Goal: Task Accomplishment & Management: Use online tool/utility

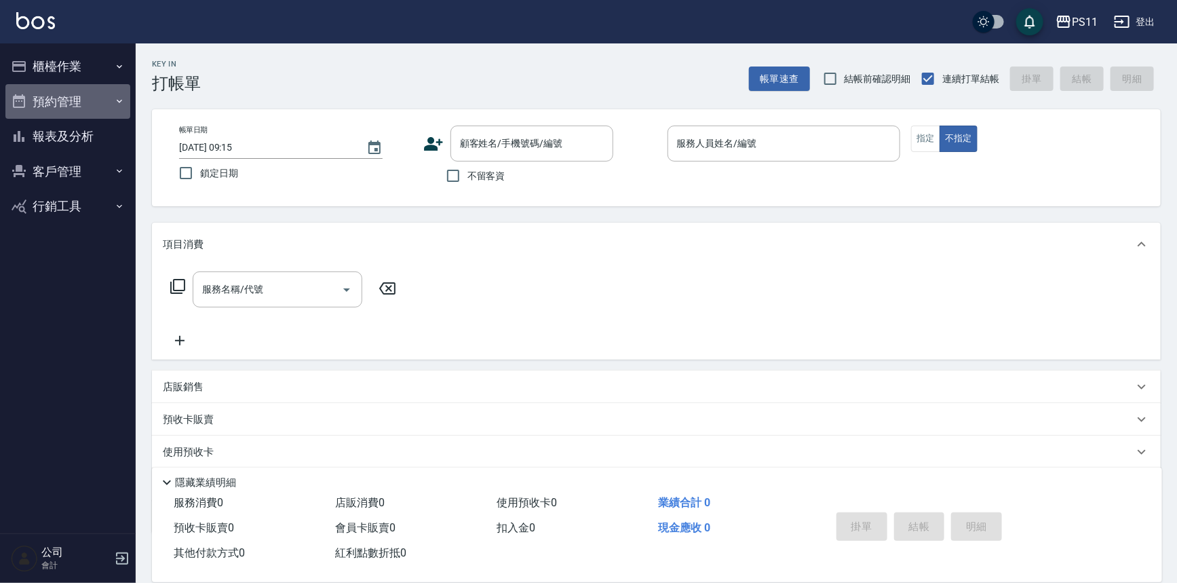
click at [65, 84] on button "預約管理" at bounding box center [67, 101] width 125 height 35
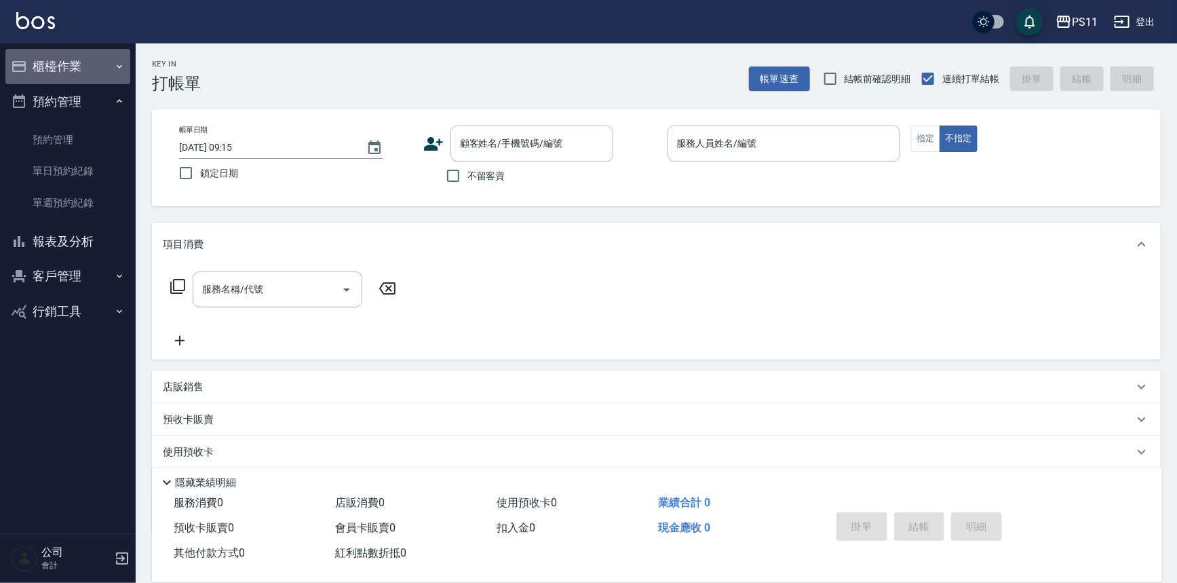
click at [94, 66] on button "櫃檯作業" at bounding box center [67, 66] width 125 height 35
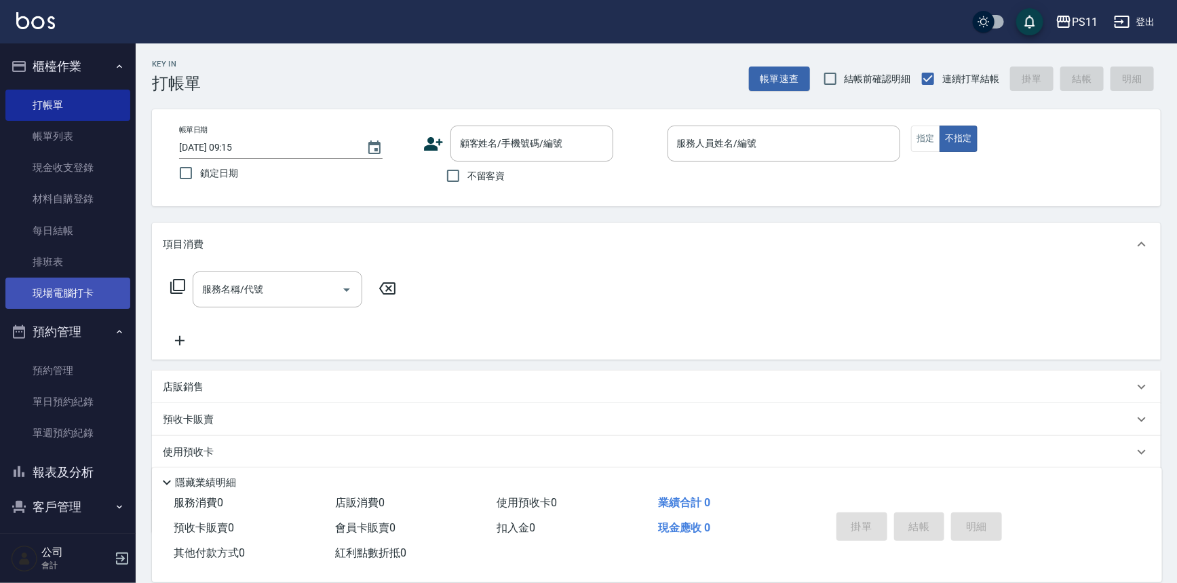
click at [58, 290] on link "現場電腦打卡" at bounding box center [67, 293] width 125 height 31
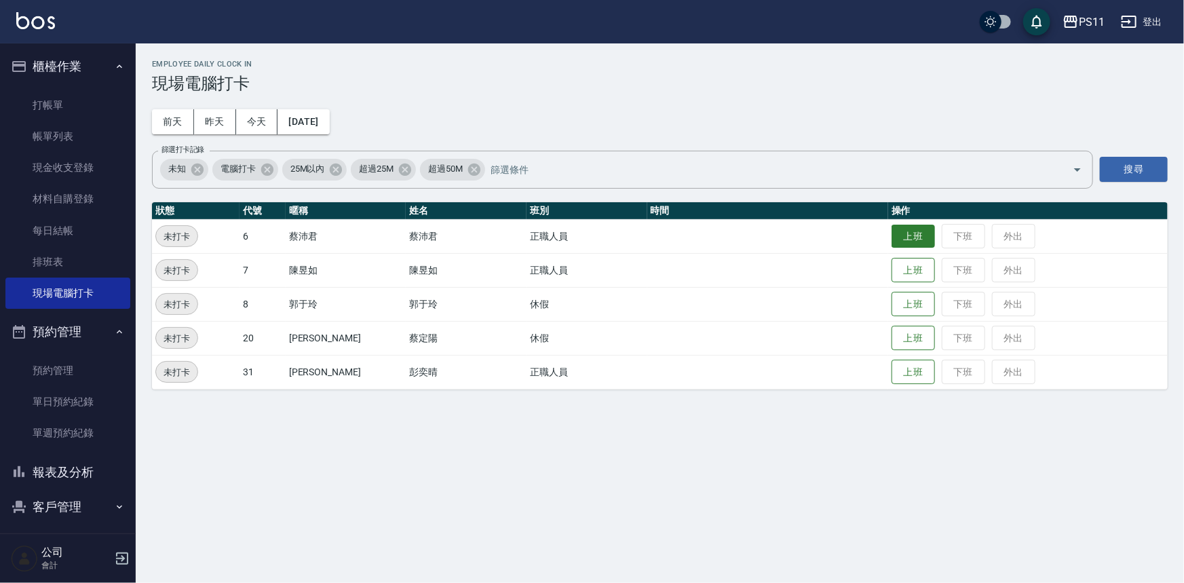
click at [892, 235] on button "上班" at bounding box center [913, 237] width 43 height 24
click at [892, 377] on button "上班" at bounding box center [913, 372] width 43 height 24
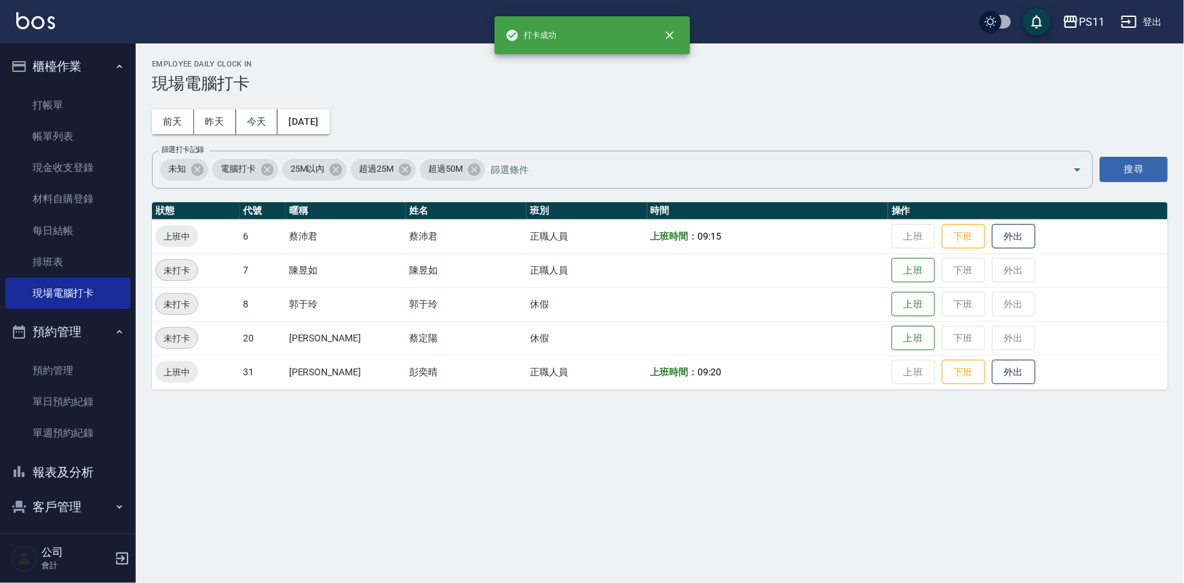
click at [61, 477] on button "報表及分析" at bounding box center [67, 472] width 125 height 35
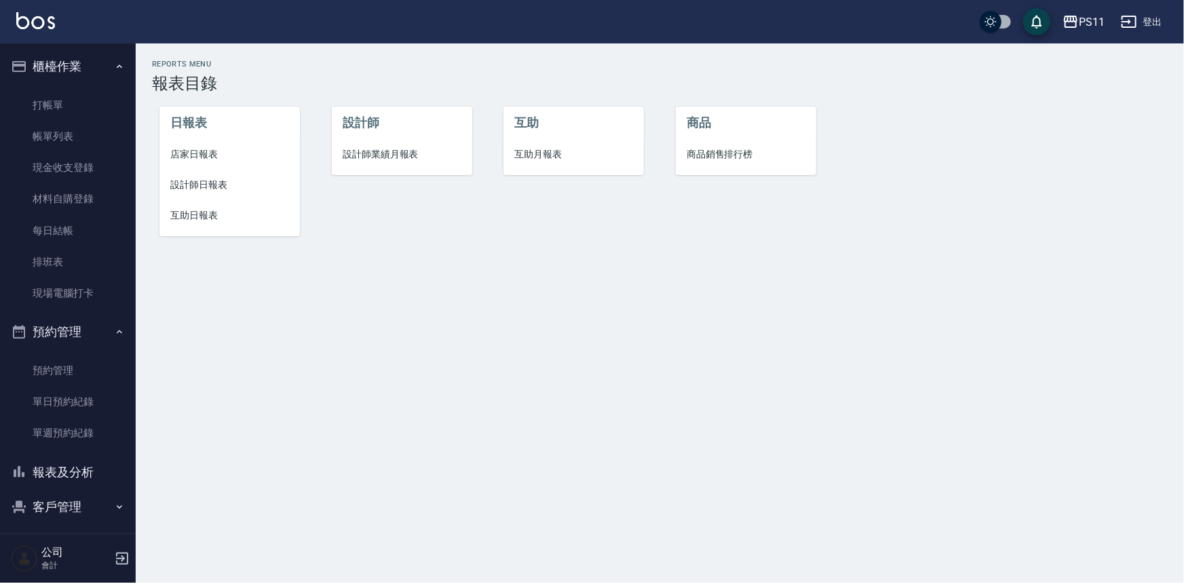
click at [215, 218] on span "互助日報表" at bounding box center [229, 215] width 119 height 14
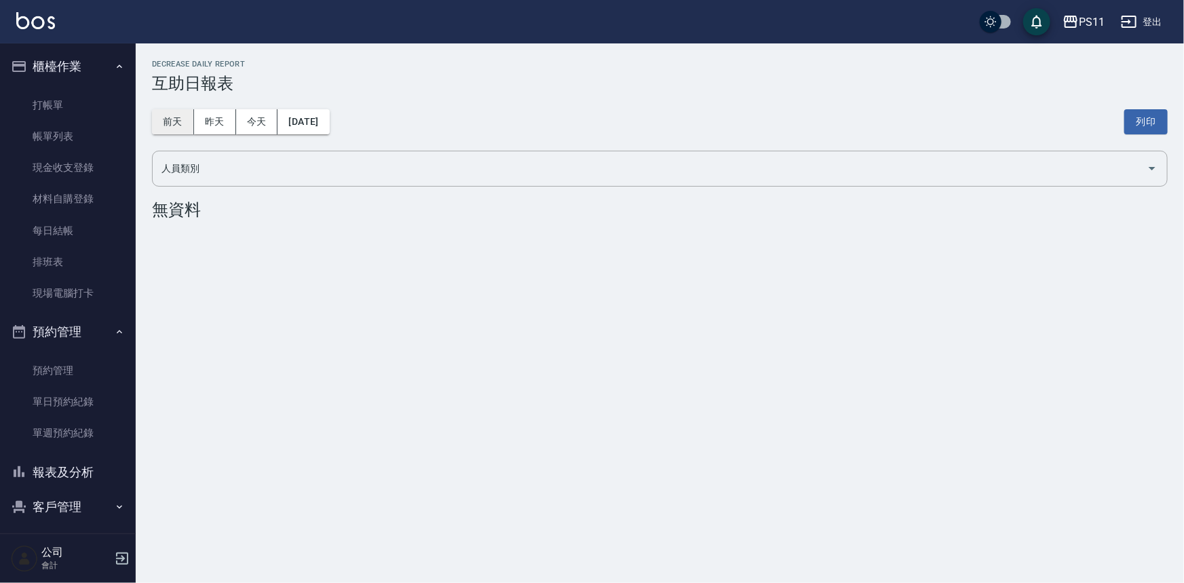
click at [160, 130] on button "前天" at bounding box center [173, 121] width 42 height 25
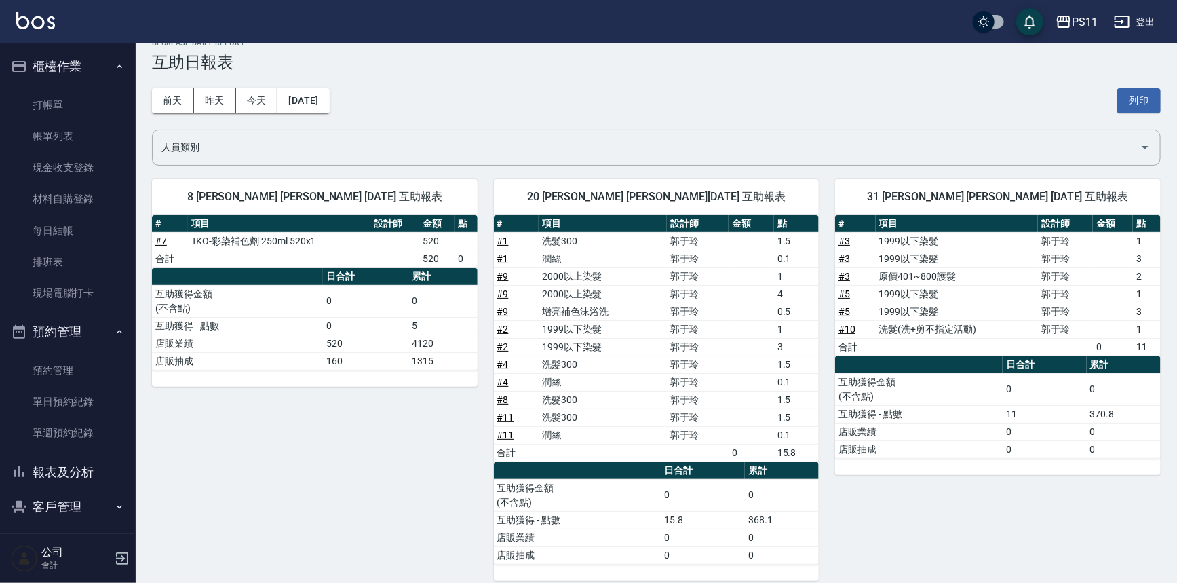
scroll to position [33, 0]
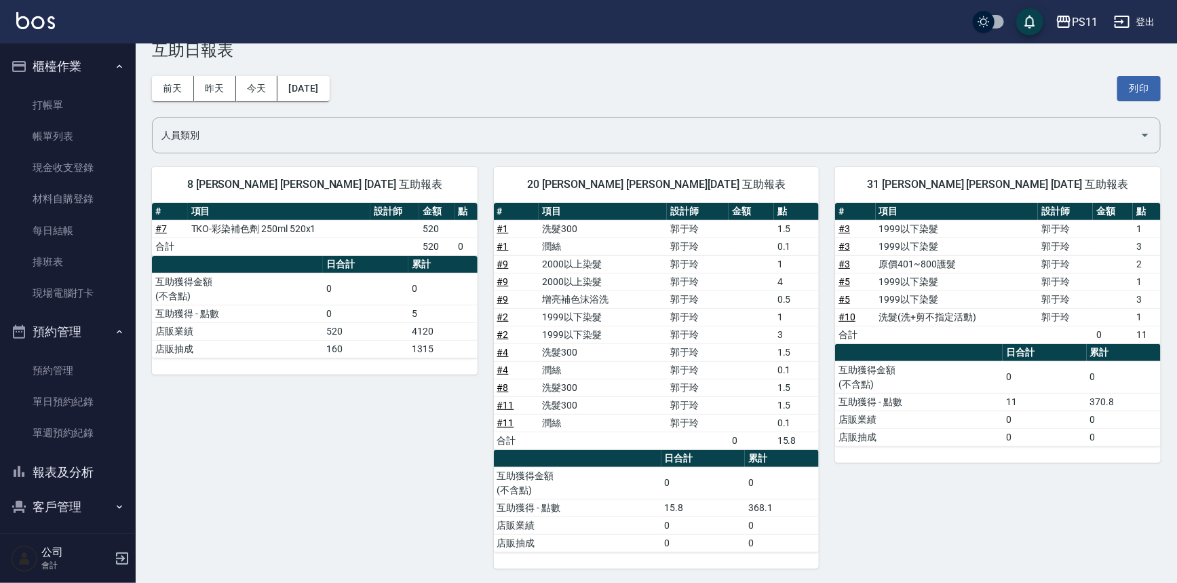
click at [215, 74] on div "[DATE] [DATE] [DATE] [DATE] 列印" at bounding box center [656, 89] width 1009 height 58
click at [215, 88] on button "昨天" at bounding box center [215, 88] width 42 height 25
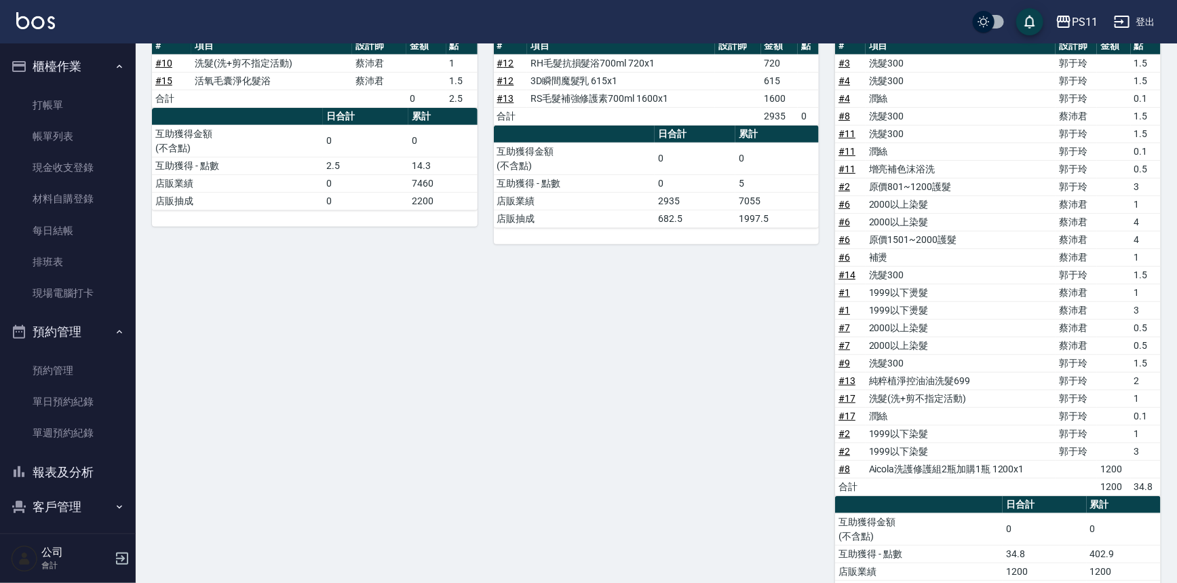
scroll to position [244, 0]
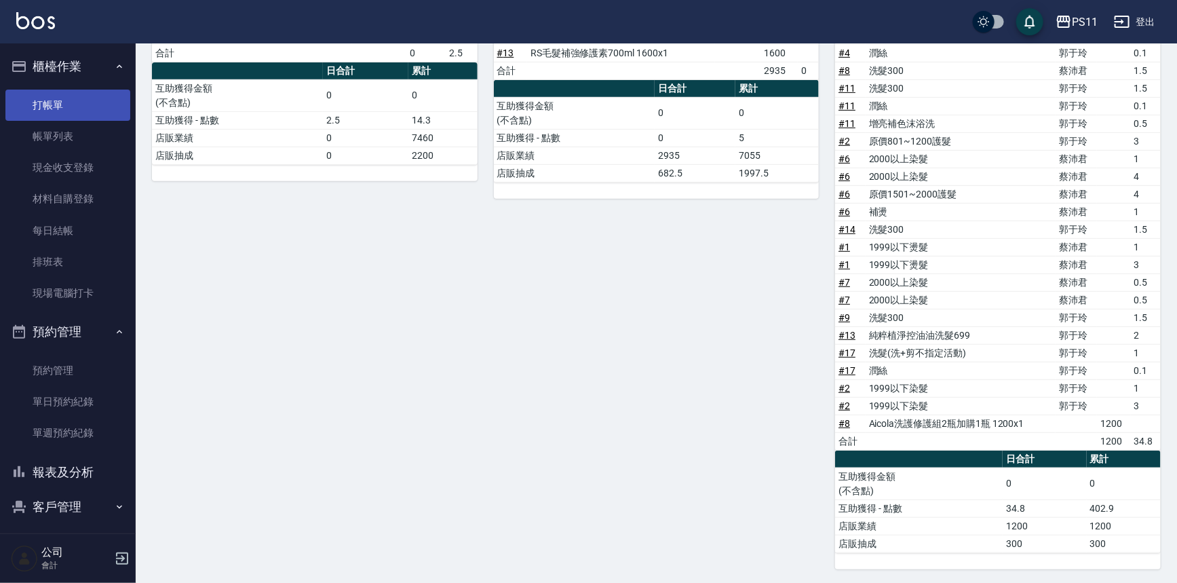
click at [59, 99] on link "打帳單" at bounding box center [67, 105] width 125 height 31
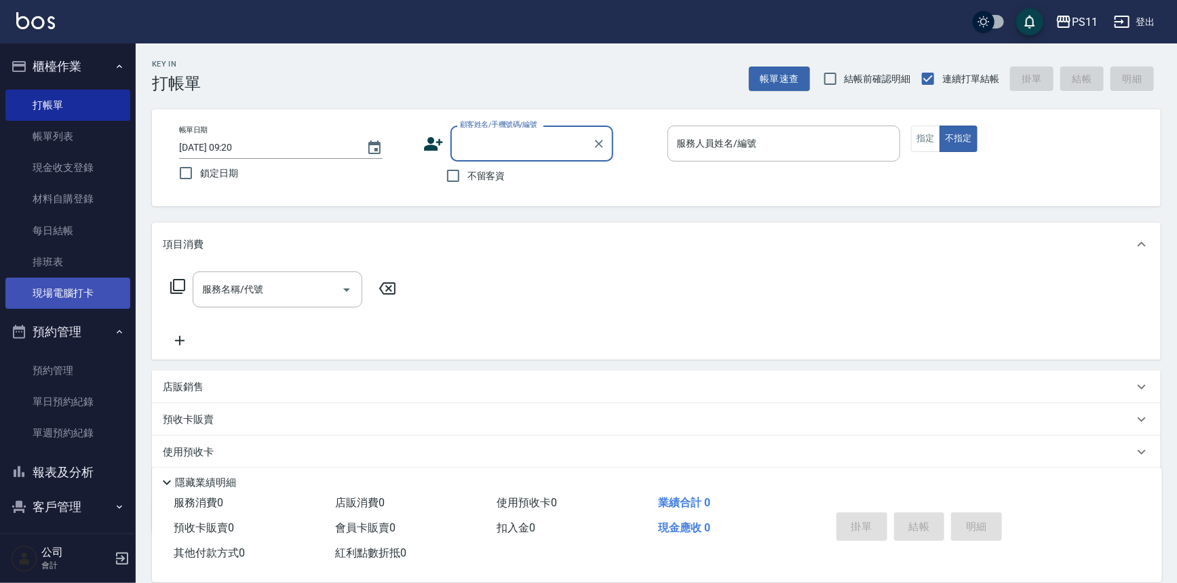
click at [100, 284] on link "現場電腦打卡" at bounding box center [67, 293] width 125 height 31
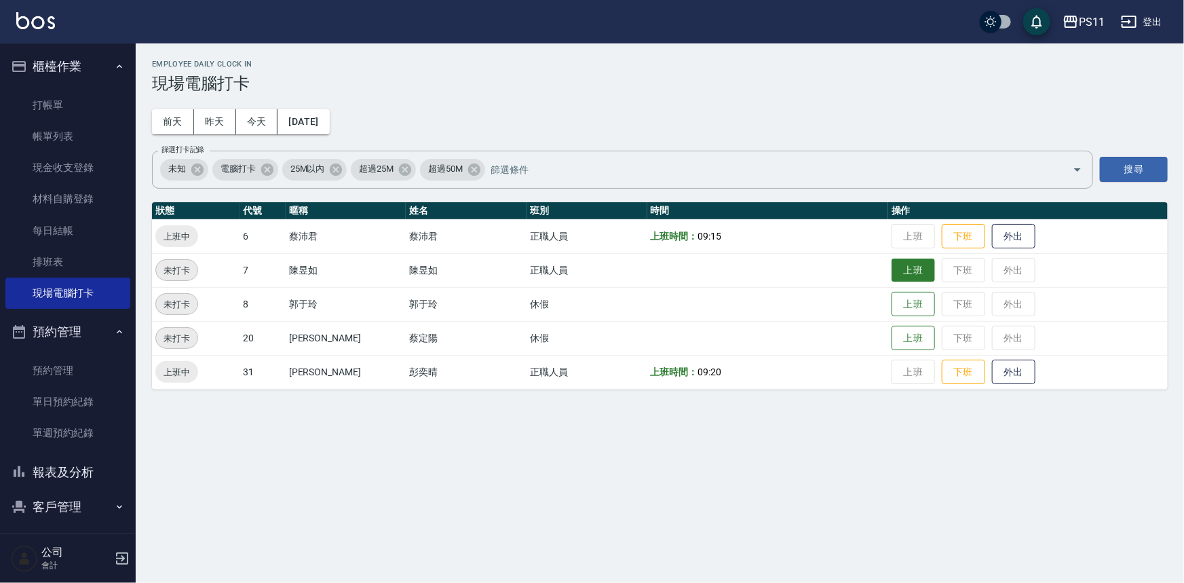
click at [892, 261] on button "上班" at bounding box center [913, 271] width 43 height 24
